Goal: Transaction & Acquisition: Purchase product/service

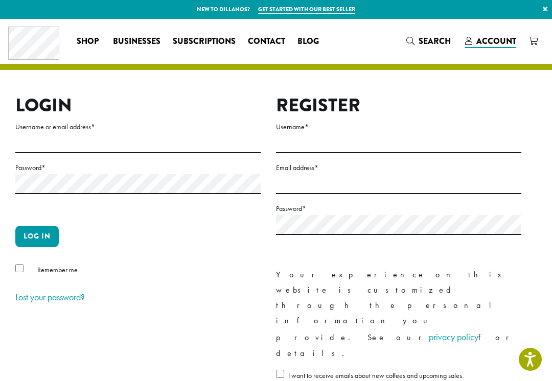
click at [60, 144] on input "Username or email address *" at bounding box center [137, 143] width 245 height 20
type input "**********"
click at [37, 236] on button "Log in" at bounding box center [36, 236] width 43 height 21
click at [27, 239] on button "Log in" at bounding box center [36, 236] width 43 height 21
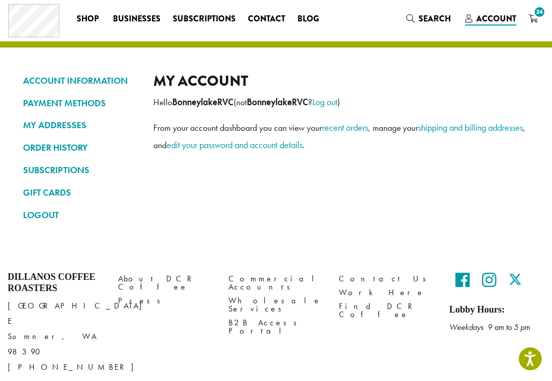
scroll to position [20, 0]
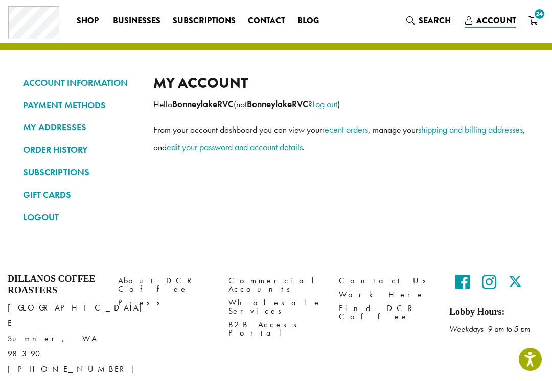
click at [24, 143] on link "ORDER HISTORY" at bounding box center [80, 149] width 115 height 17
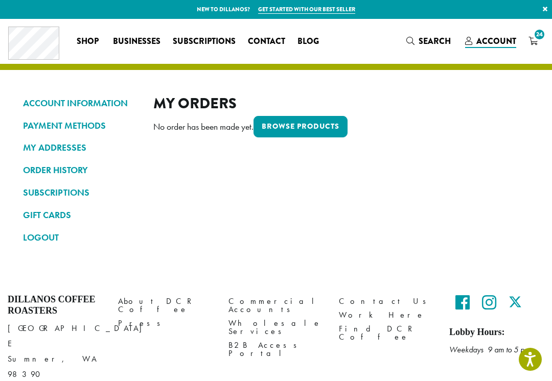
click at [540, 37] on span "24" at bounding box center [539, 35] width 14 height 14
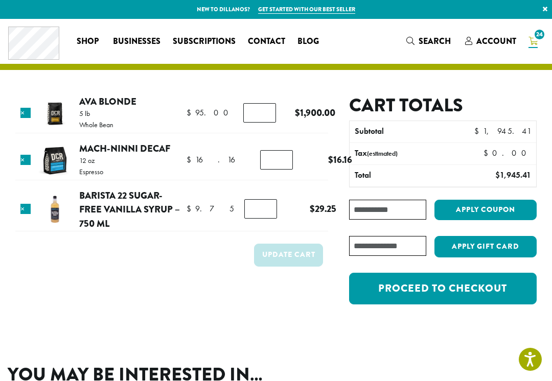
click at [260, 153] on input "*" at bounding box center [276, 159] width 33 height 19
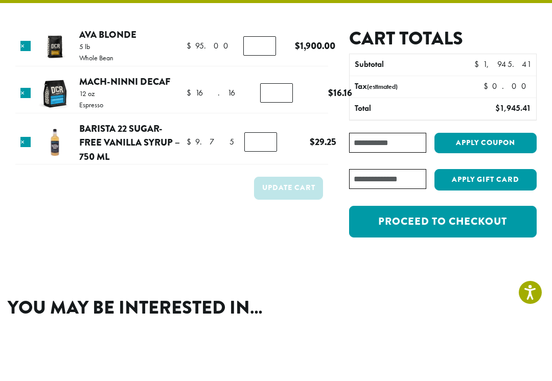
click at [255, 146] on td "Mach-Ninni Decaf quantity *" at bounding box center [280, 160] width 51 height 29
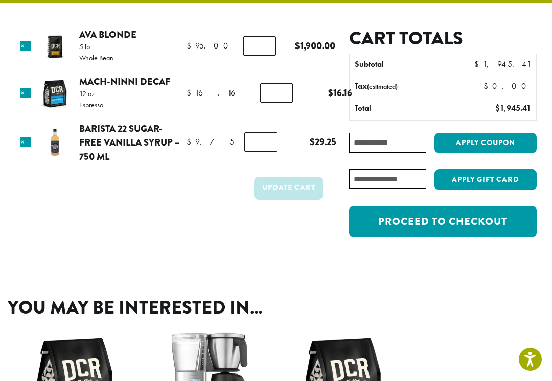
click at [261, 85] on input "*" at bounding box center [276, 92] width 33 height 19
click at [264, 86] on input "*" at bounding box center [276, 92] width 33 height 19
click at [260, 92] on input "*" at bounding box center [276, 92] width 33 height 19
type input "*"
